Goal: Information Seeking & Learning: Learn about a topic

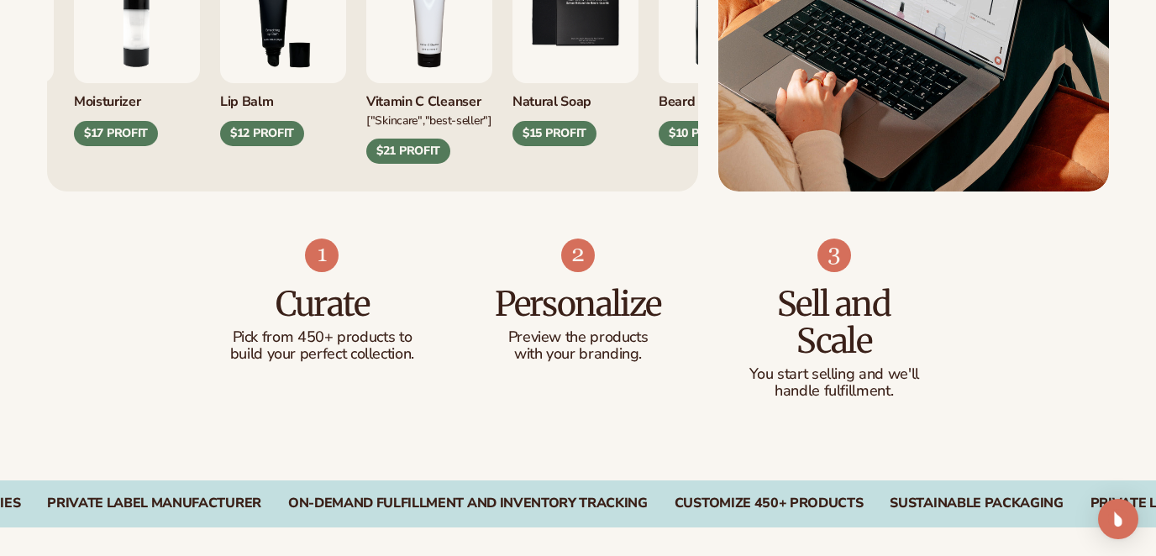
scroll to position [895, 0]
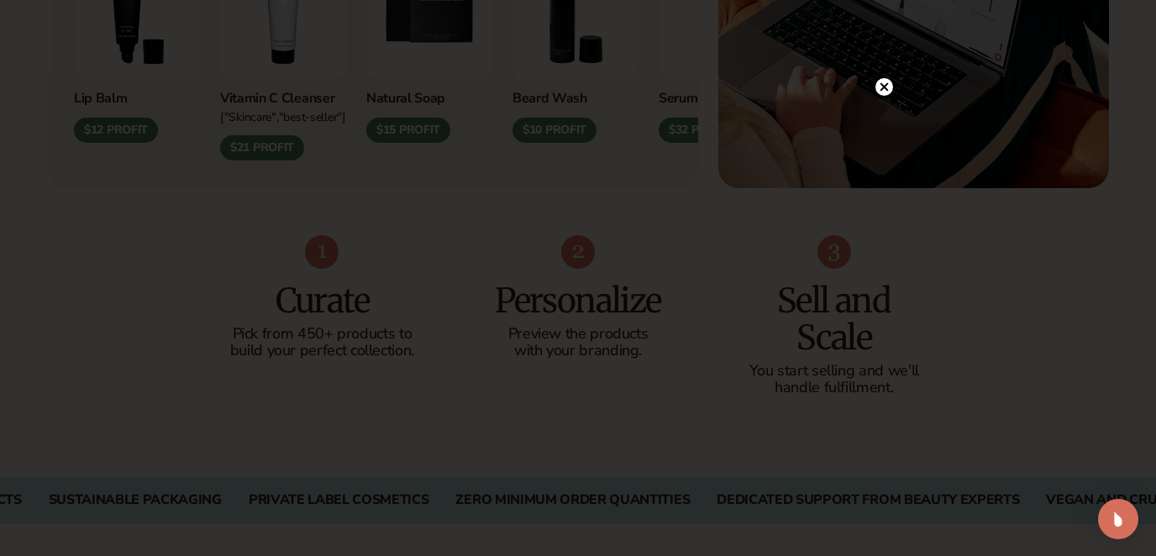
click at [886, 83] on icon at bounding box center [885, 86] width 8 height 8
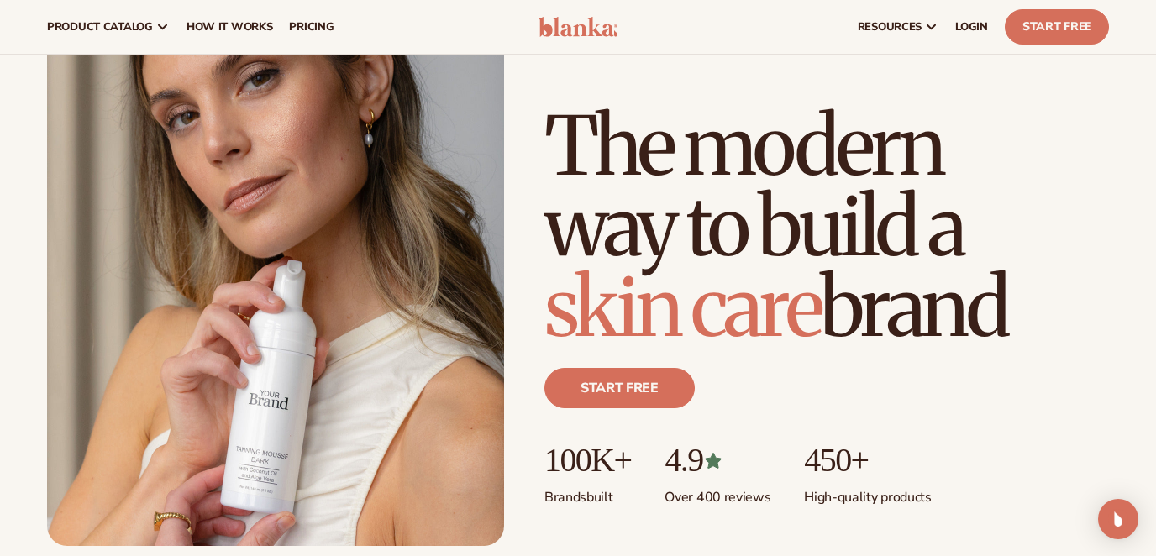
scroll to position [129, 0]
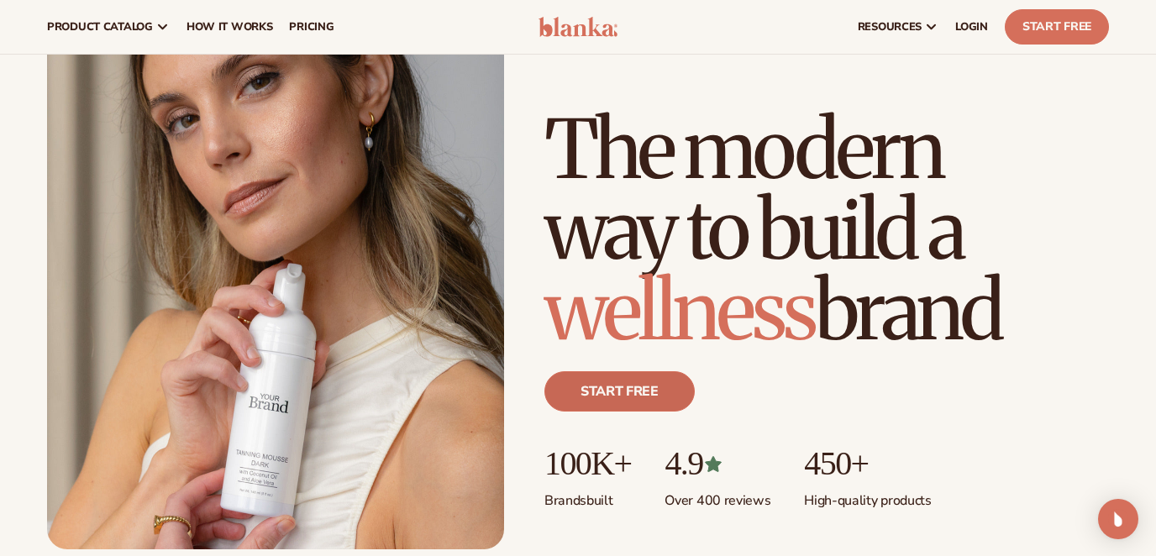
click at [639, 398] on link "Start free" at bounding box center [619, 391] width 150 height 40
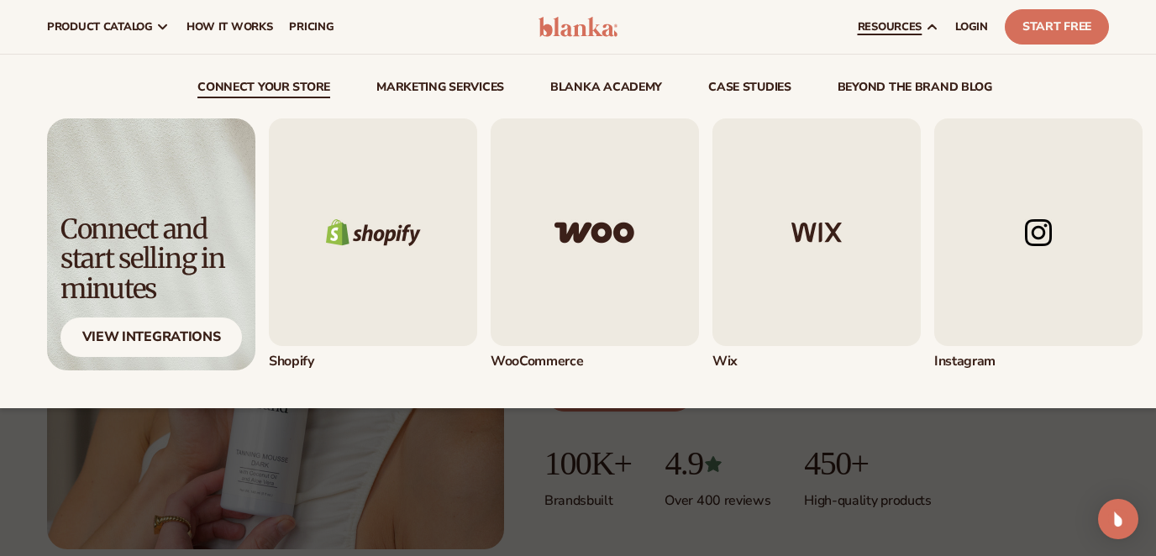
click at [881, 23] on span "resources" at bounding box center [890, 26] width 64 height 13
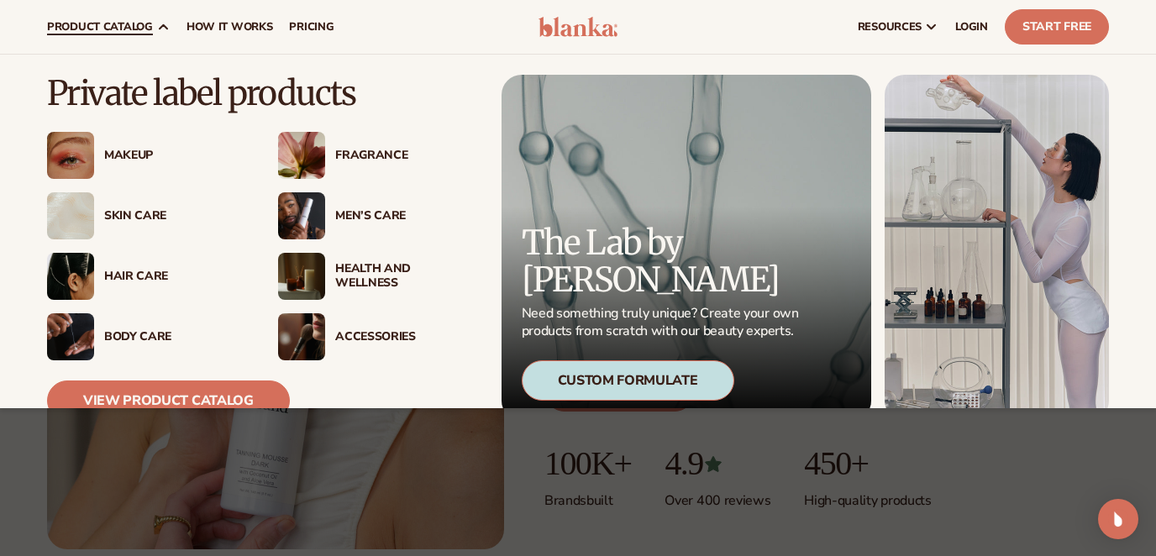
click at [137, 22] on span "product catalog" at bounding box center [100, 26] width 106 height 13
click at [218, 393] on link "View Product Catalog" at bounding box center [168, 401] width 243 height 40
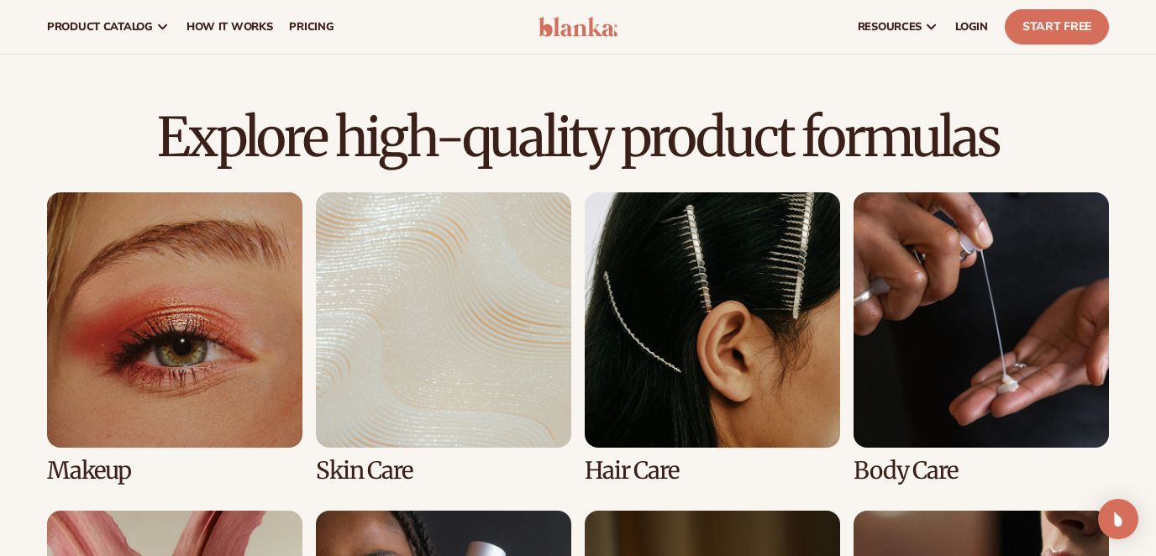
scroll to position [1039, 0]
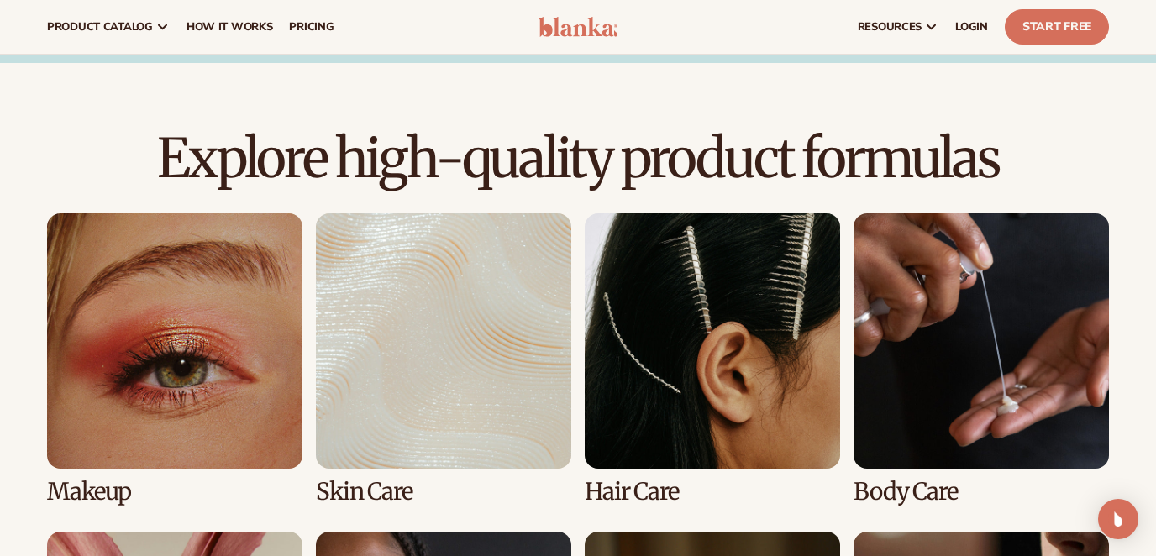
click at [188, 316] on link "1 / 8" at bounding box center [174, 359] width 255 height 292
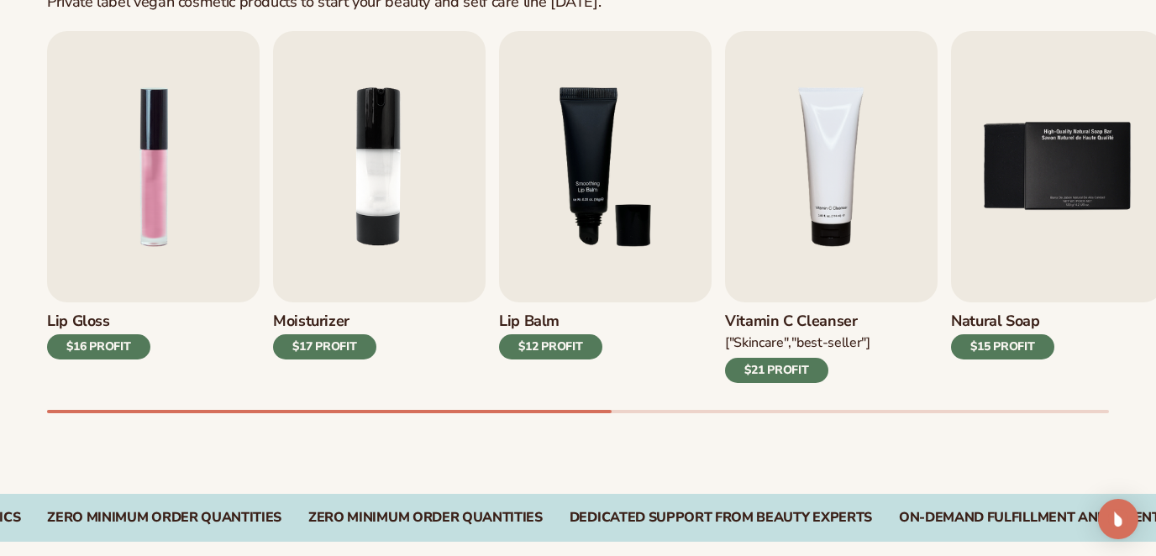
scroll to position [568, 0]
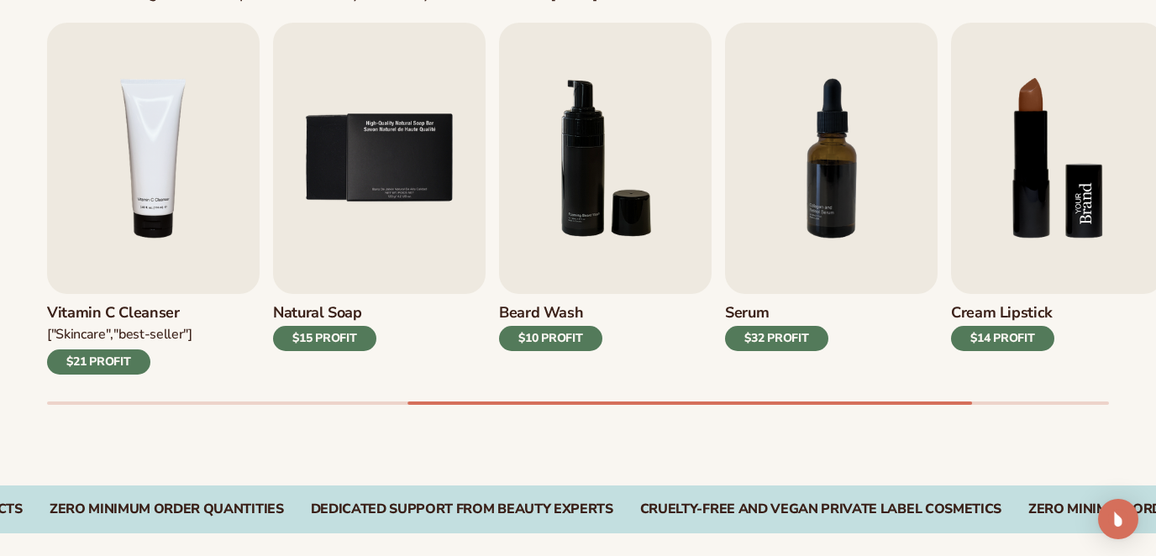
click at [1067, 202] on img "8 / 9" at bounding box center [1057, 158] width 213 height 271
